Goal: Navigation & Orientation: Find specific page/section

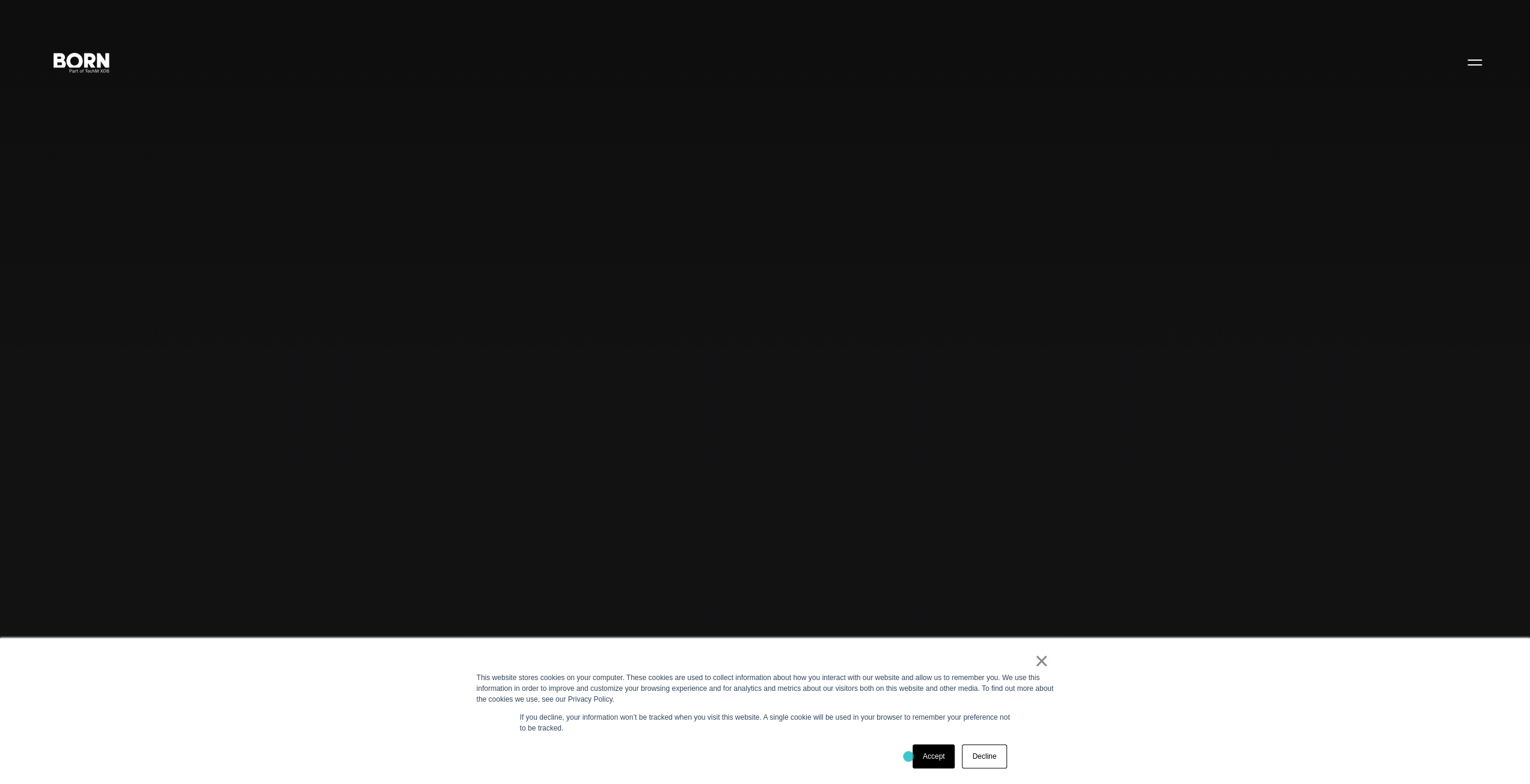
click at [908, 756] on div "Accept Decline" at bounding box center [743, 756] width 534 height 32
click at [917, 756] on link "Accept" at bounding box center [934, 756] width 43 height 24
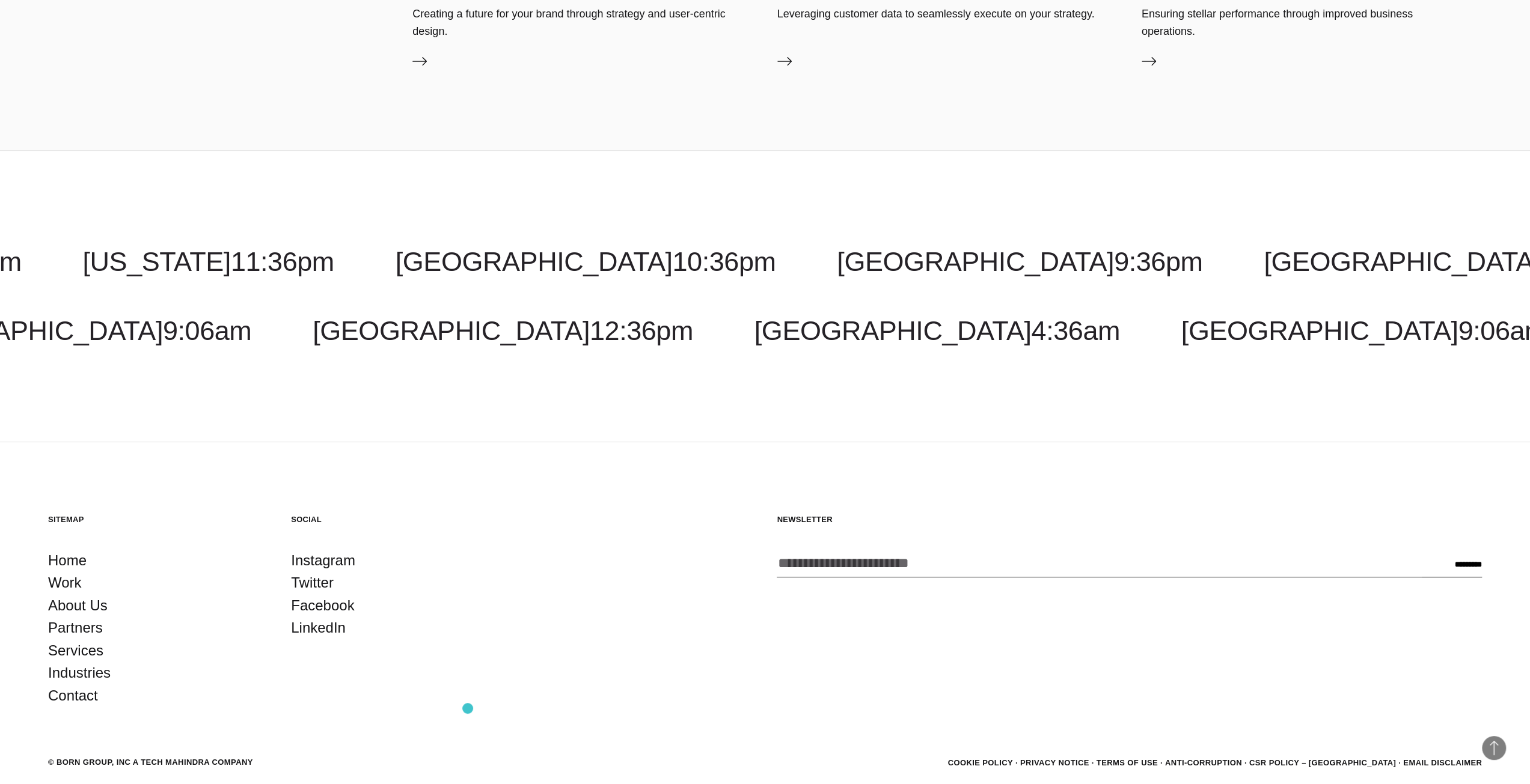
scroll to position [4927, 0]
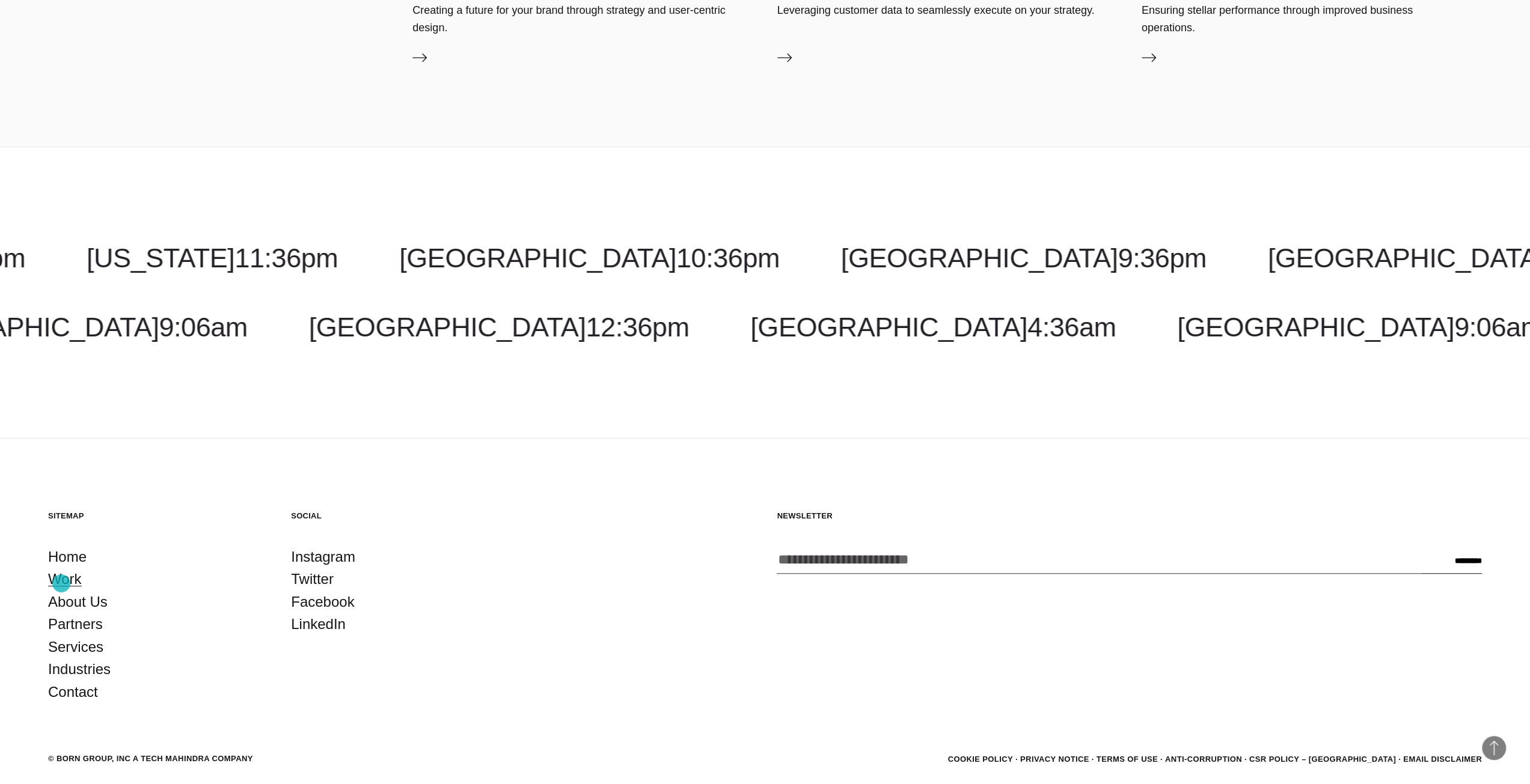
click at [62, 581] on link "Work" at bounding box center [64, 579] width 34 height 23
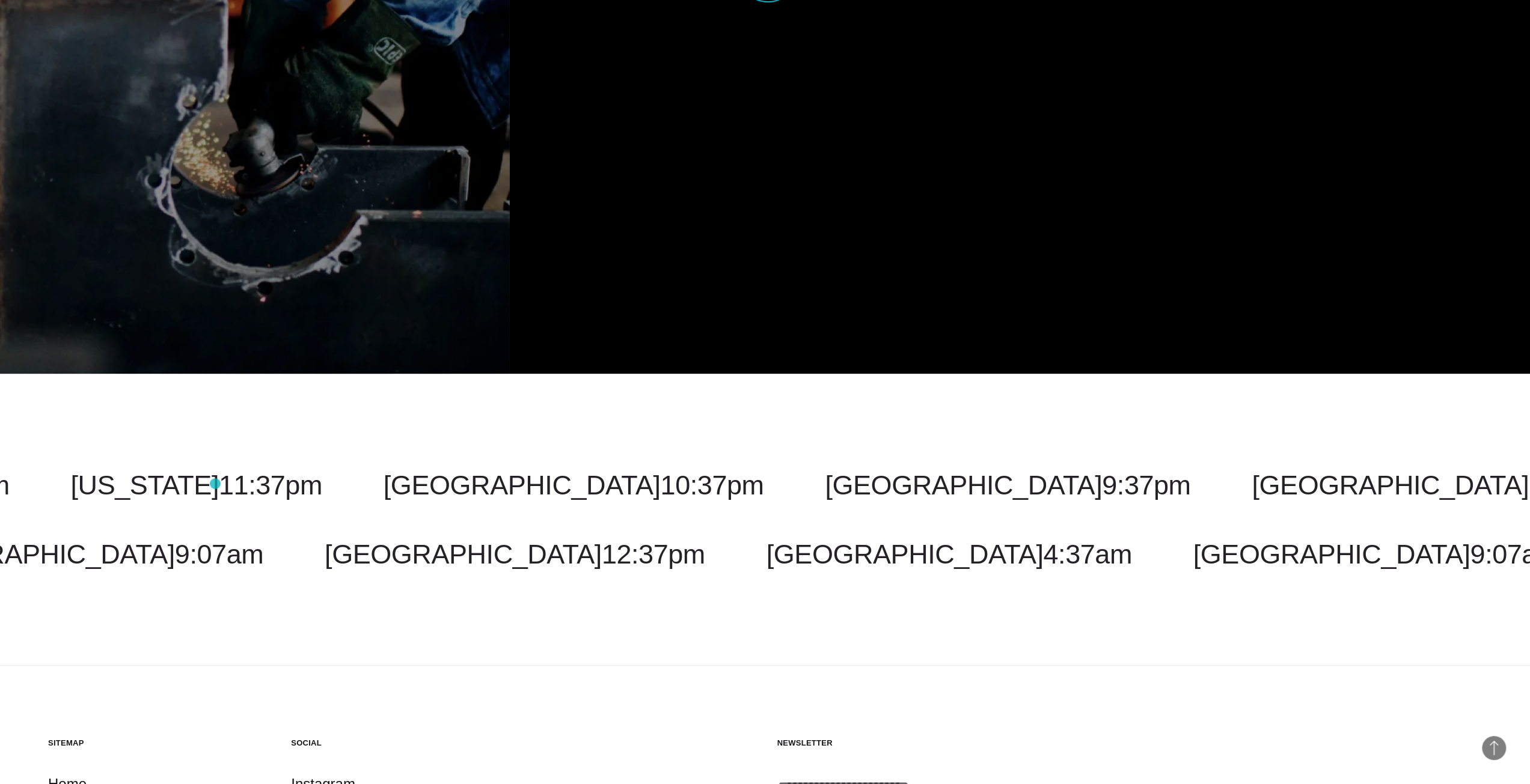
scroll to position [5318, 0]
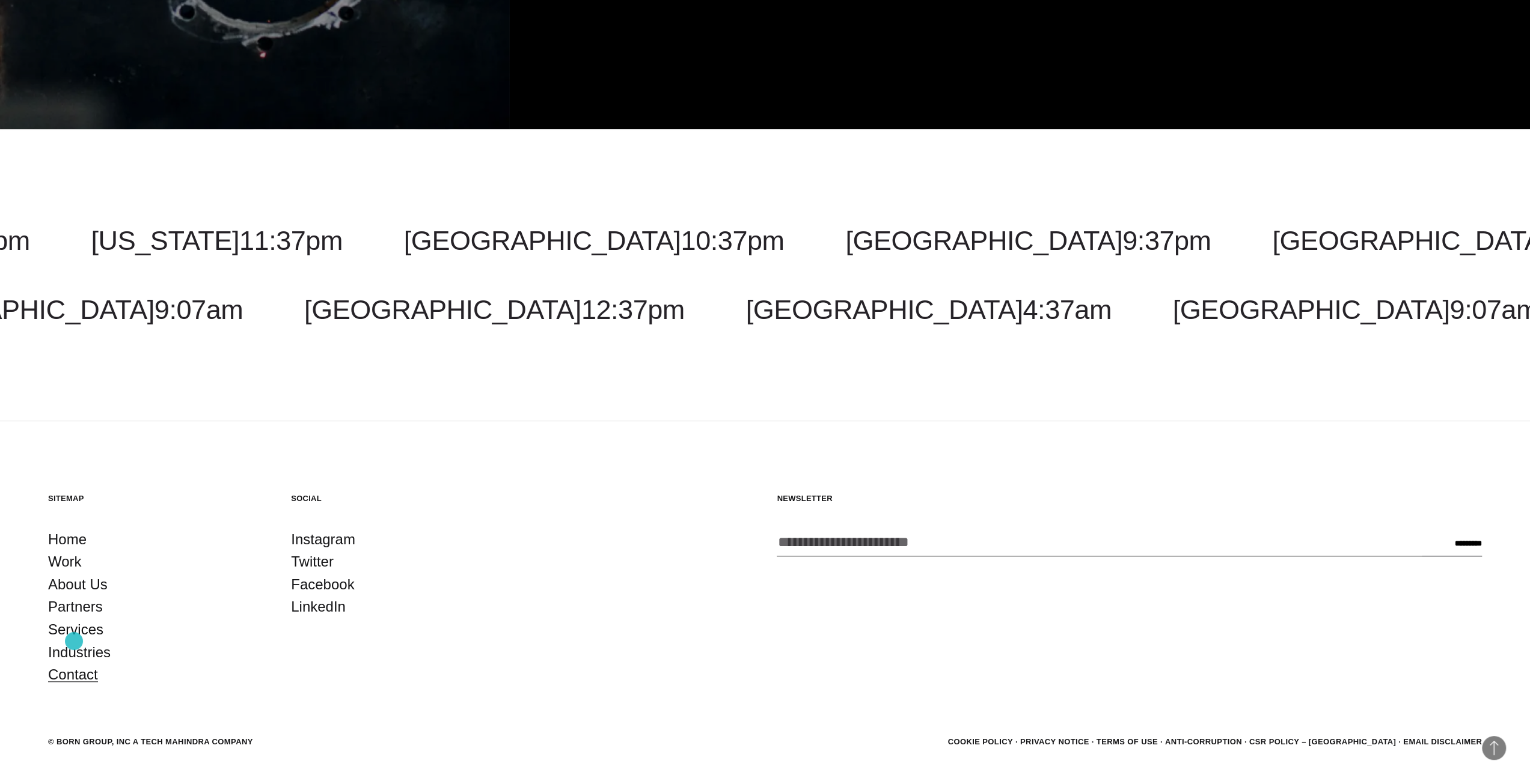
click at [74, 663] on link "Contact" at bounding box center [73, 675] width 50 height 23
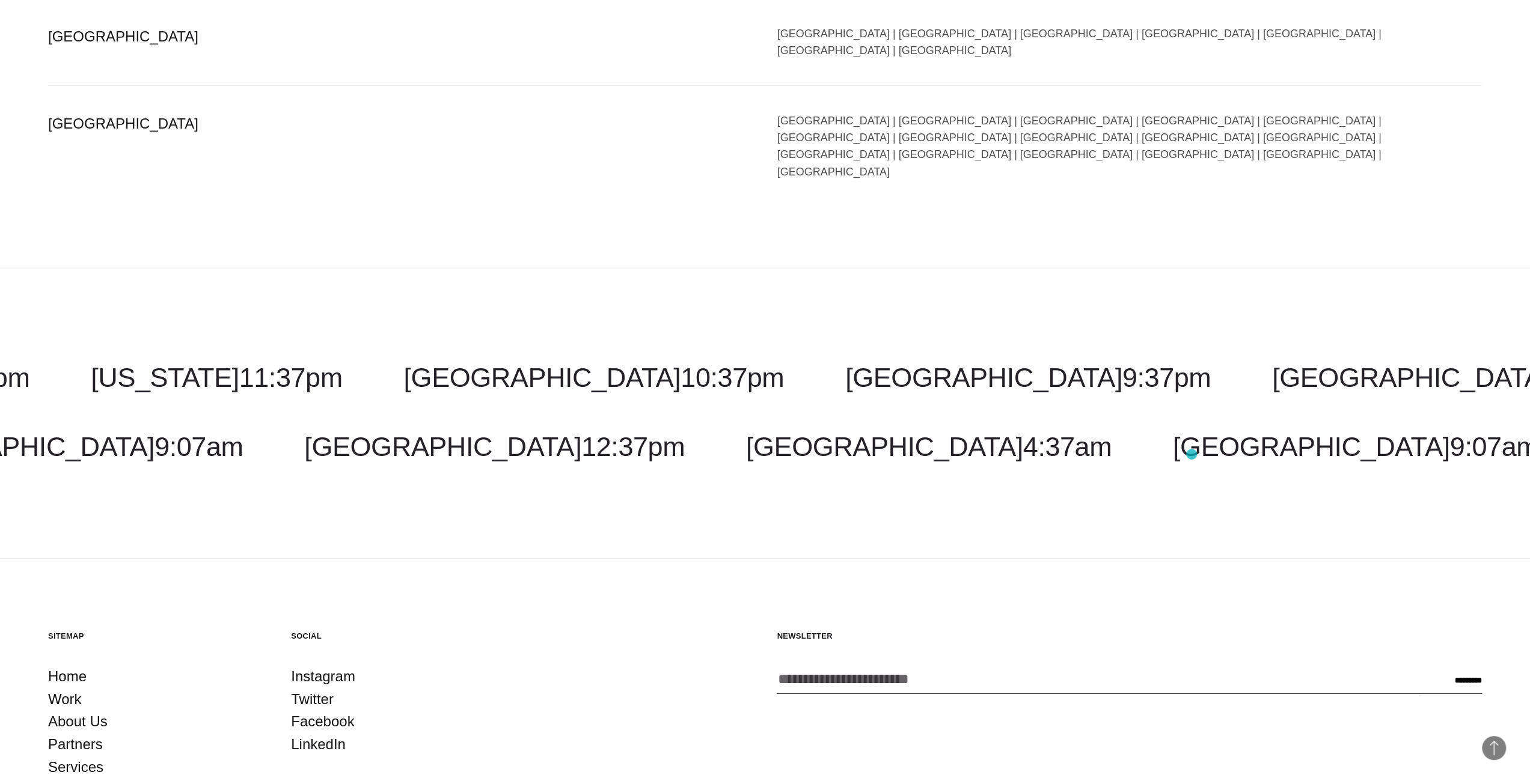
scroll to position [3189, 0]
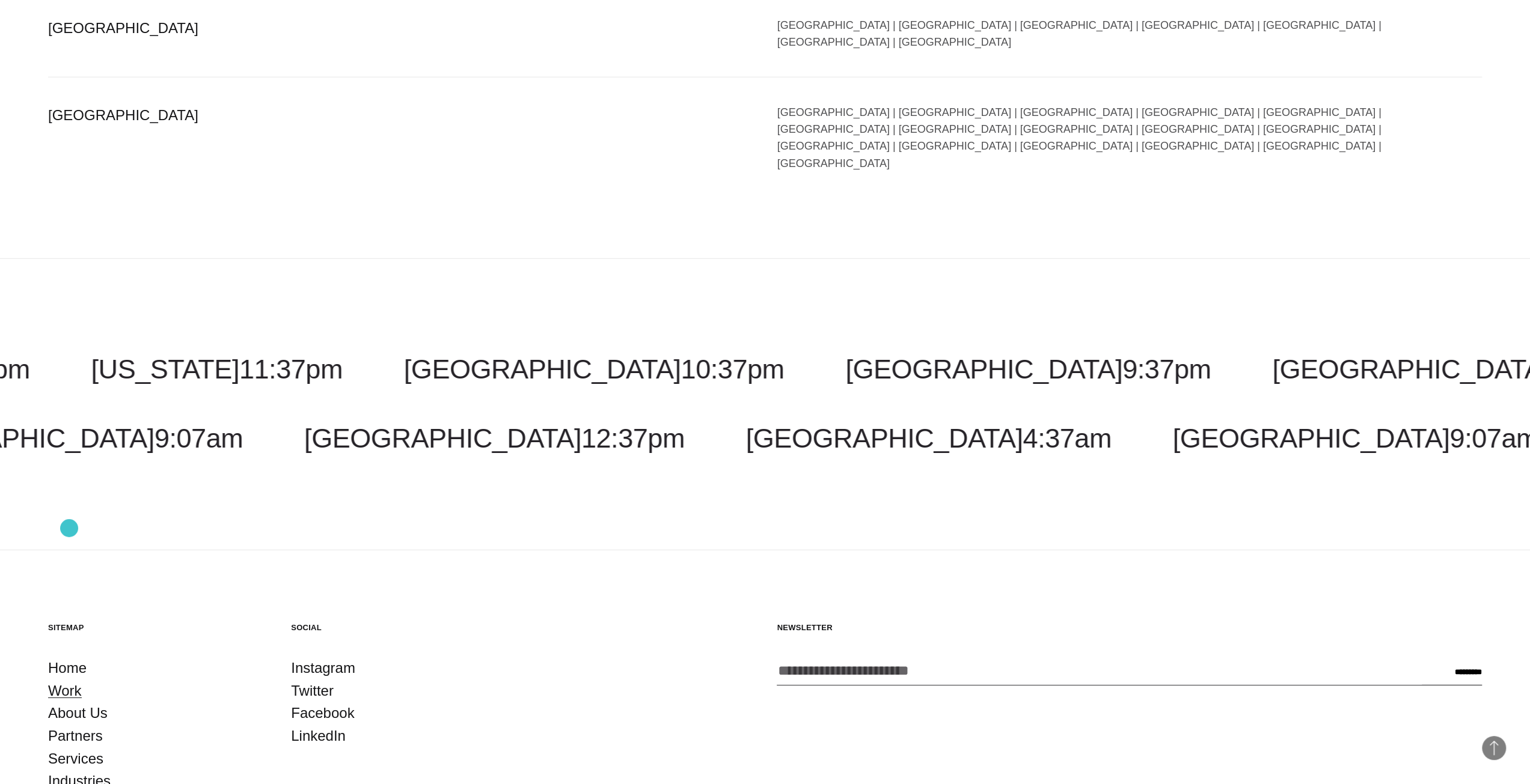
click at [69, 680] on link "Work" at bounding box center [64, 691] width 34 height 23
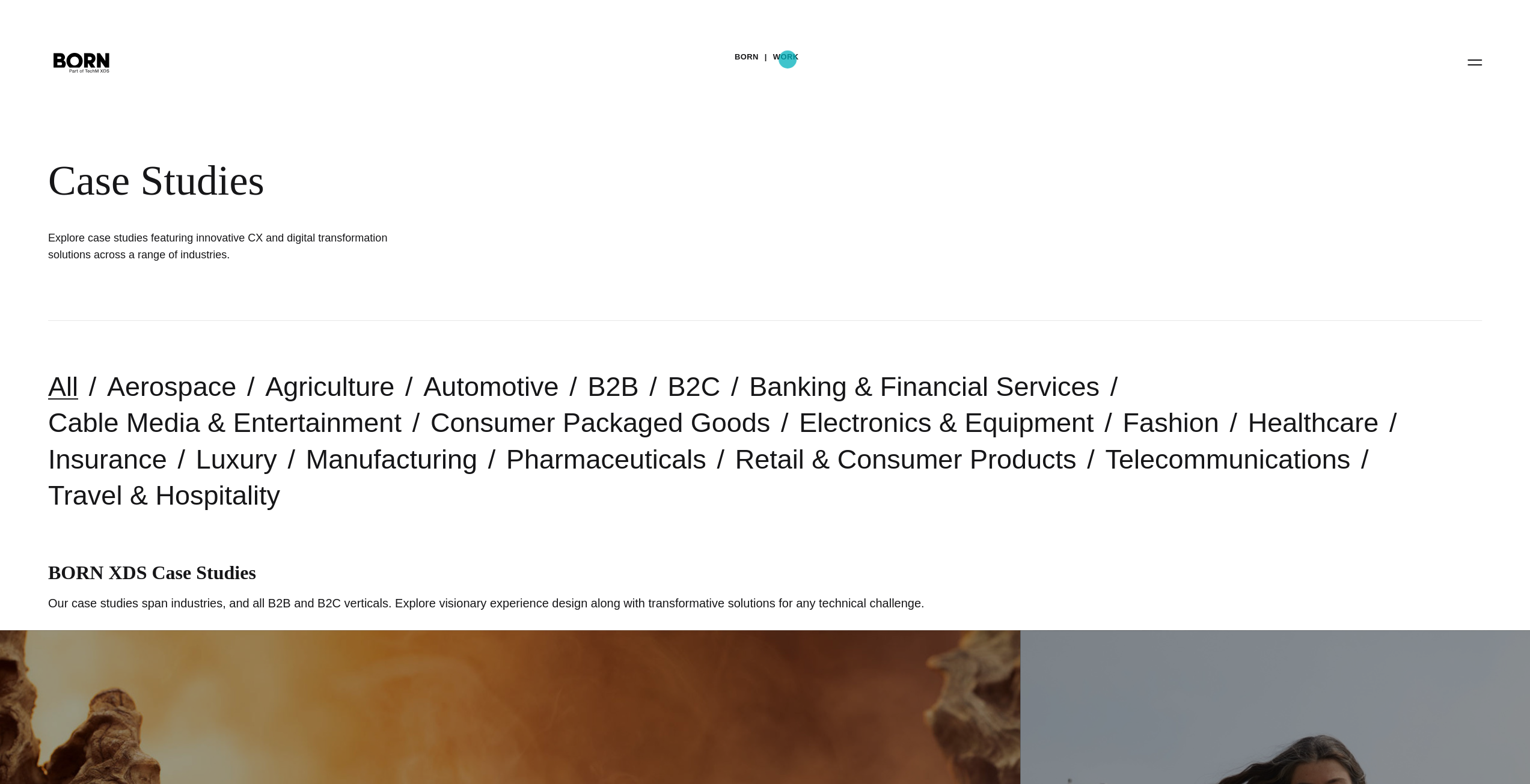
click at [787, 59] on link "Work" at bounding box center [785, 57] width 26 height 18
click at [667, 389] on link "B2C" at bounding box center [693, 386] width 53 height 31
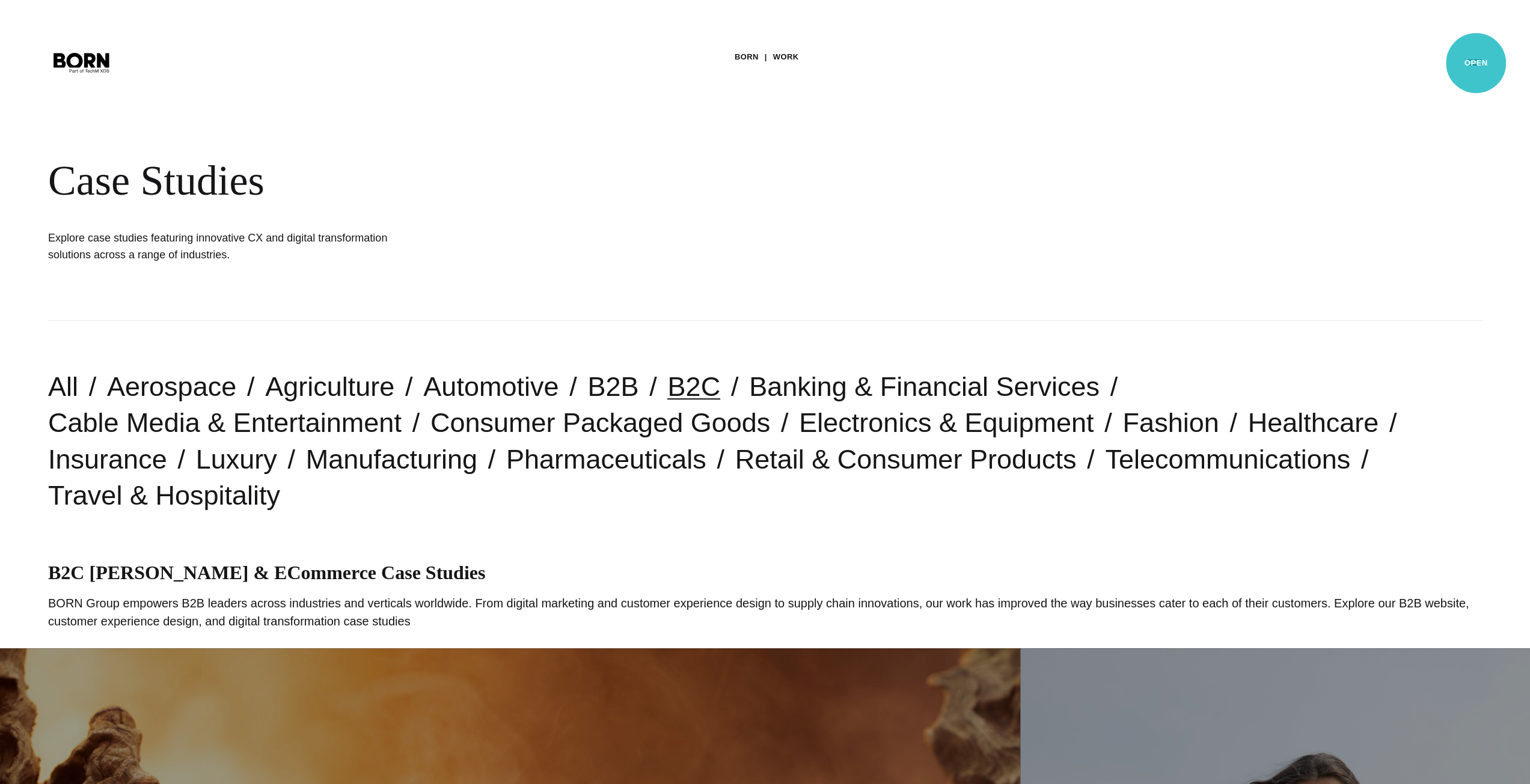
click at [1475, 65] on button "Primary Menu" at bounding box center [1474, 61] width 29 height 25
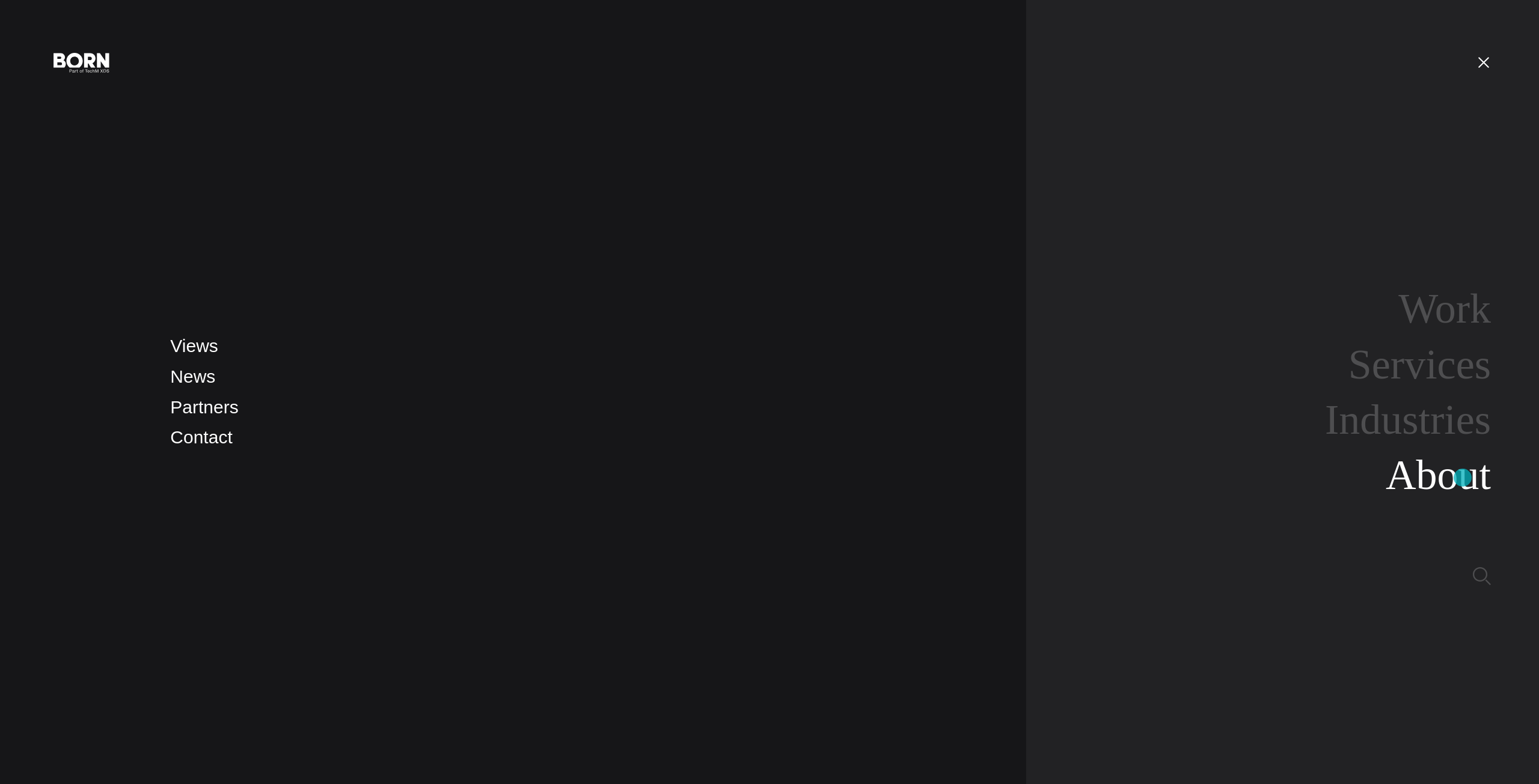
click at [1449, 474] on link "About" at bounding box center [1438, 474] width 105 height 46
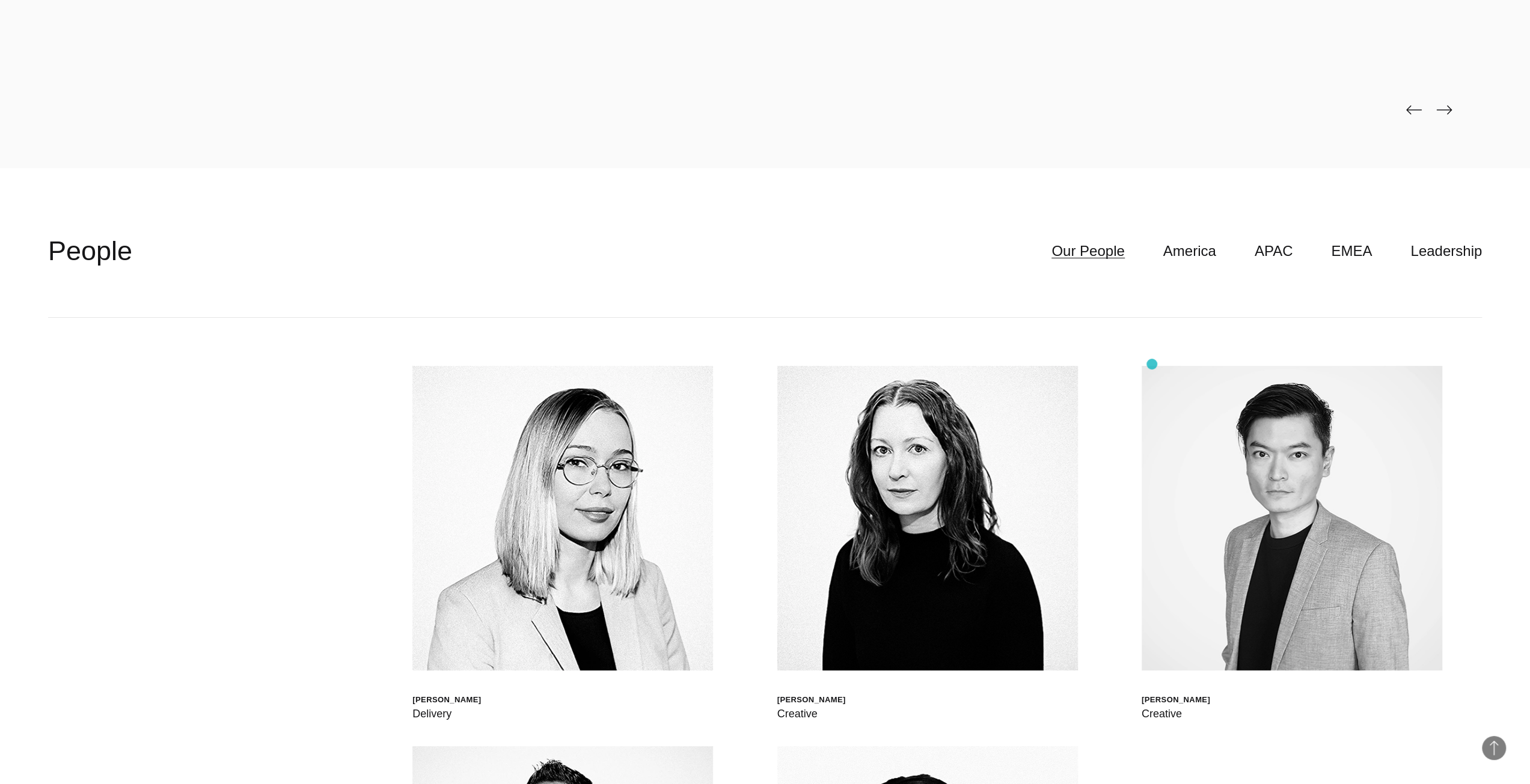
scroll to position [4326, 0]
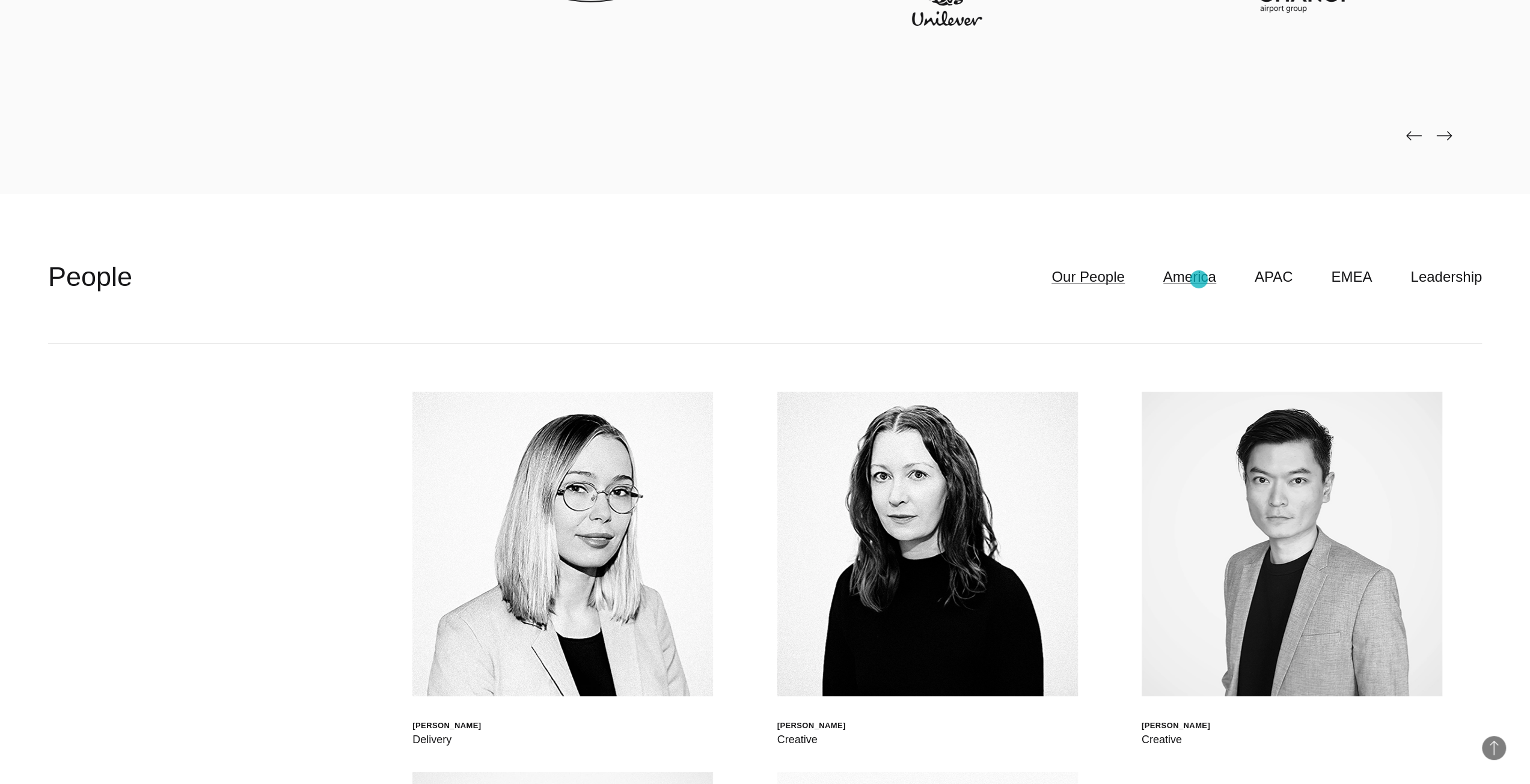
click at [1199, 280] on link "America" at bounding box center [1189, 277] width 53 height 23
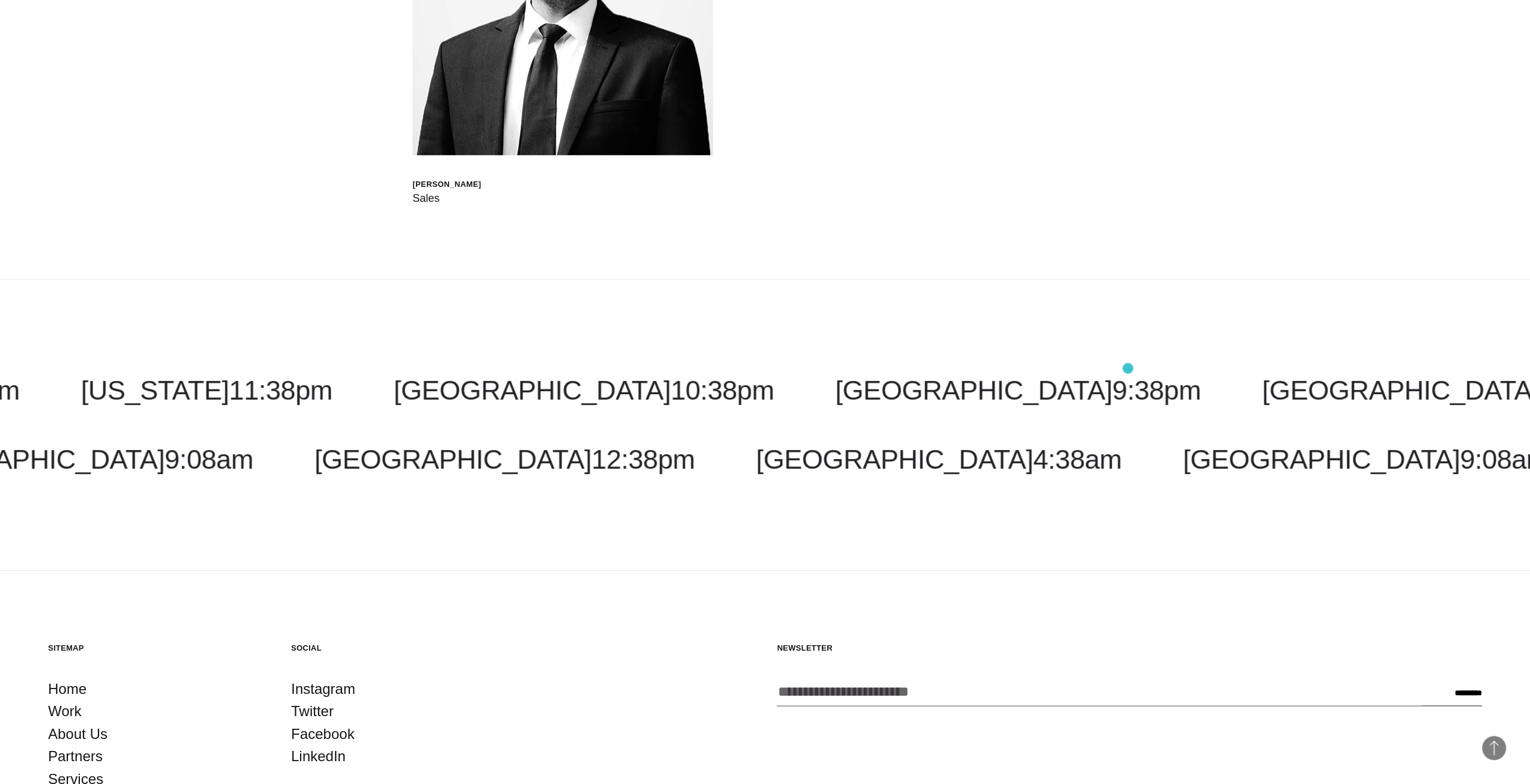
scroll to position [6193, 0]
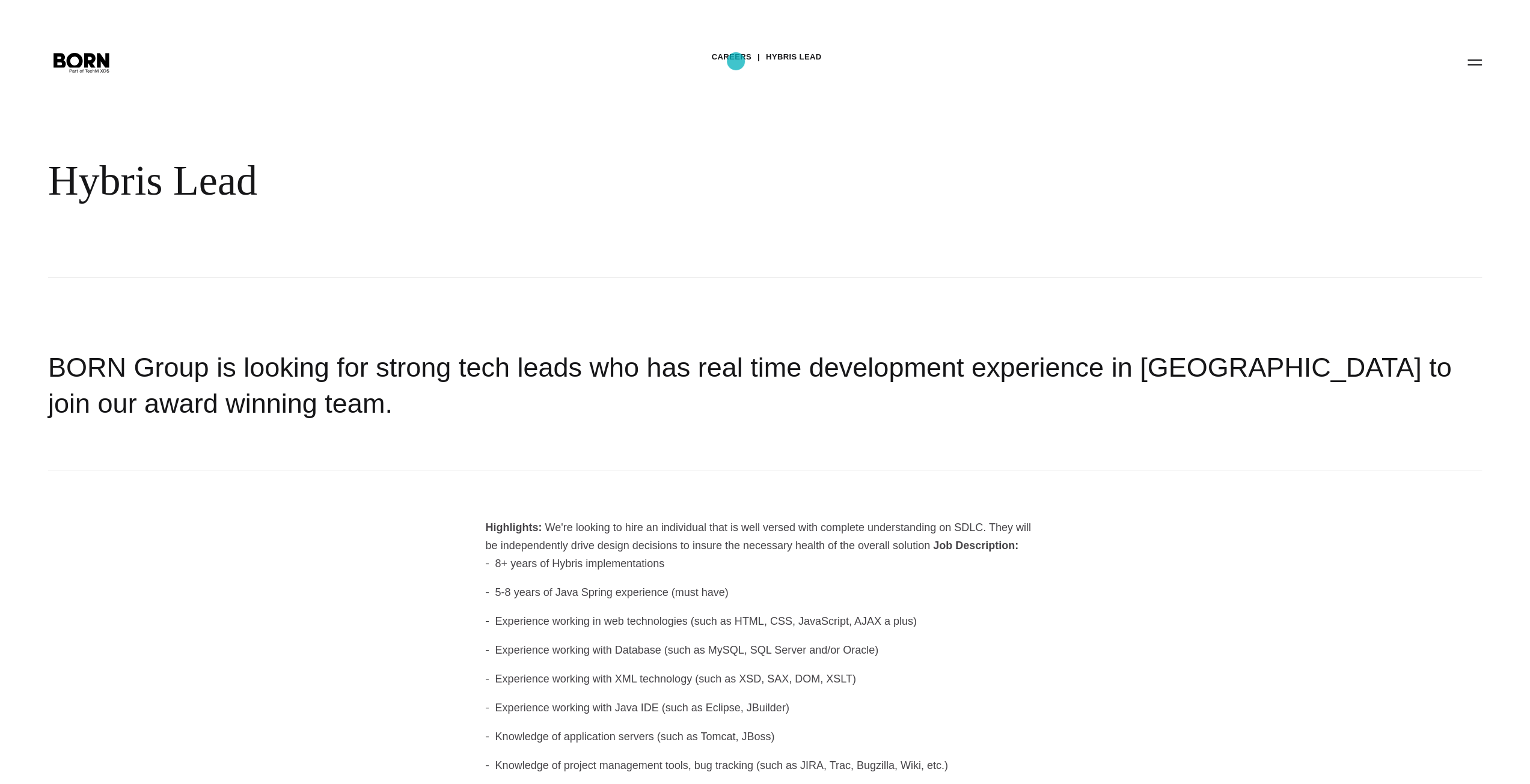
click at [735, 61] on link "Careers" at bounding box center [730, 57] width 39 height 18
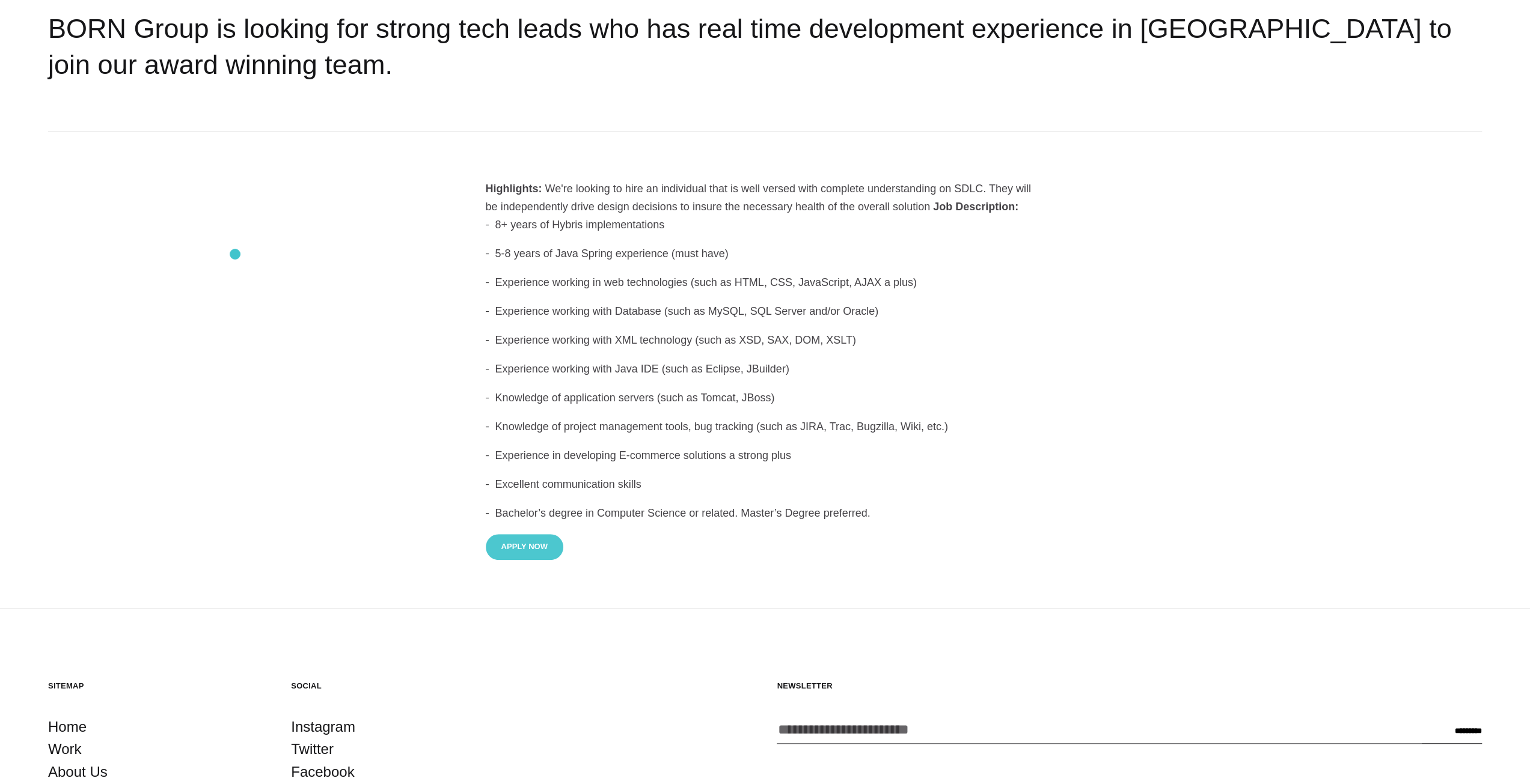
scroll to position [360, 0]
